Goal: Task Accomplishment & Management: Manage account settings

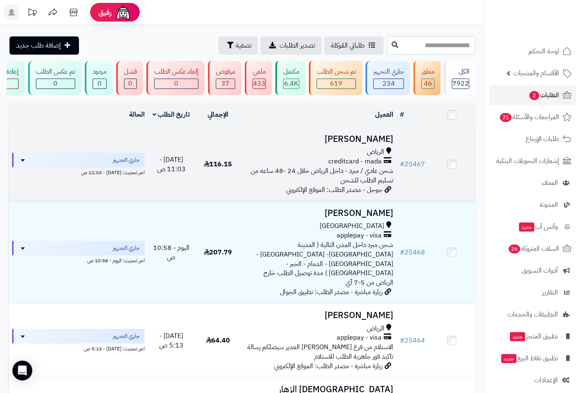
click at [359, 156] on div "الرياض" at bounding box center [319, 152] width 149 height 10
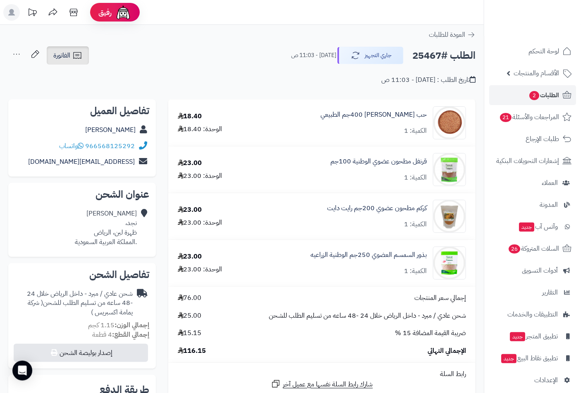
click at [69, 62] on link "الفاتورة" at bounding box center [68, 55] width 42 height 18
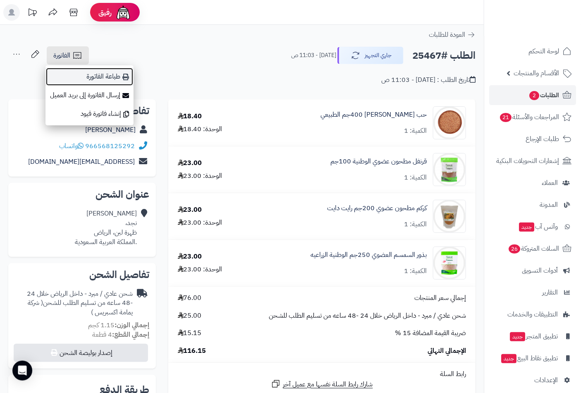
click at [104, 81] on link "طباعة الفاتورة" at bounding box center [89, 76] width 88 height 19
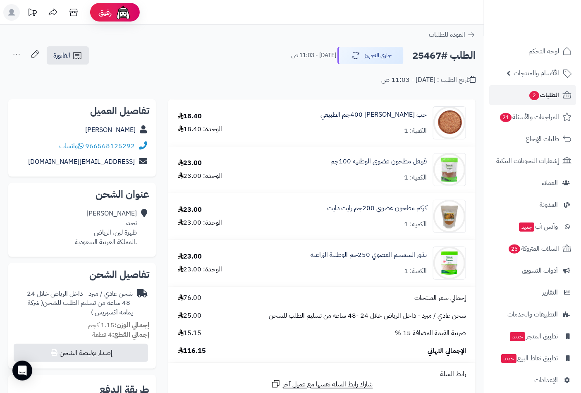
click at [541, 93] on span "الطلبات 2" at bounding box center [544, 95] width 31 height 12
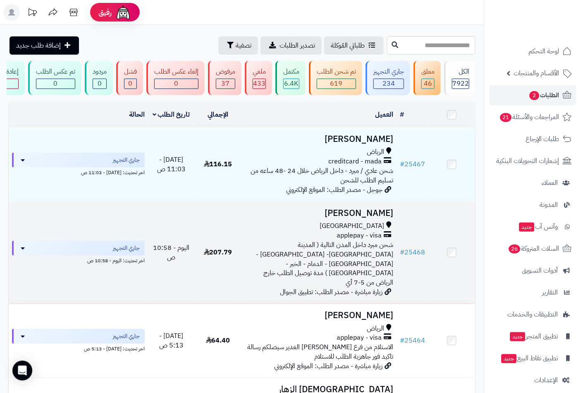
click at [361, 231] on div "جدة" at bounding box center [319, 226] width 149 height 10
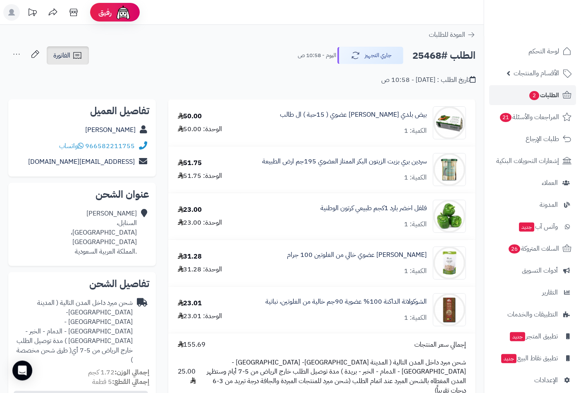
click at [65, 55] on span "الفاتورة" at bounding box center [61, 55] width 17 height 10
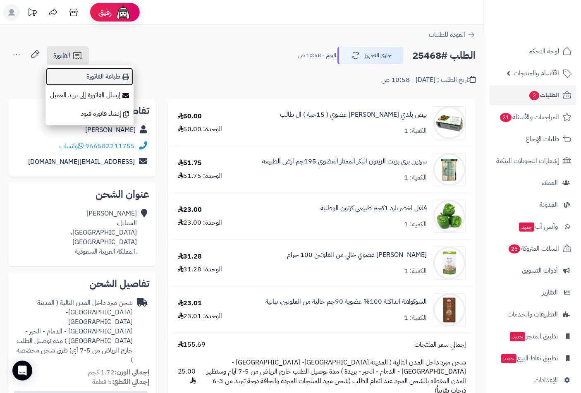
click at [110, 77] on link "طباعة الفاتورة" at bounding box center [89, 76] width 88 height 19
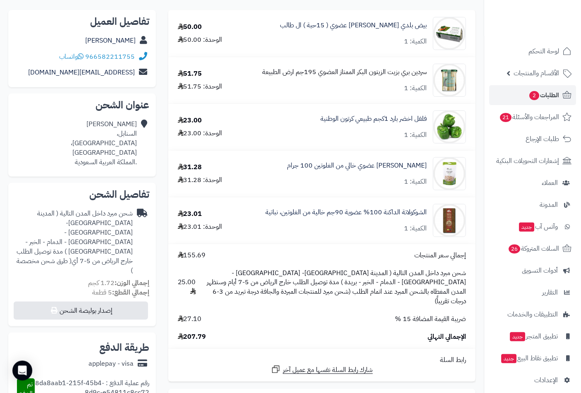
scroll to position [92, 0]
